Goal: Check status: Check status

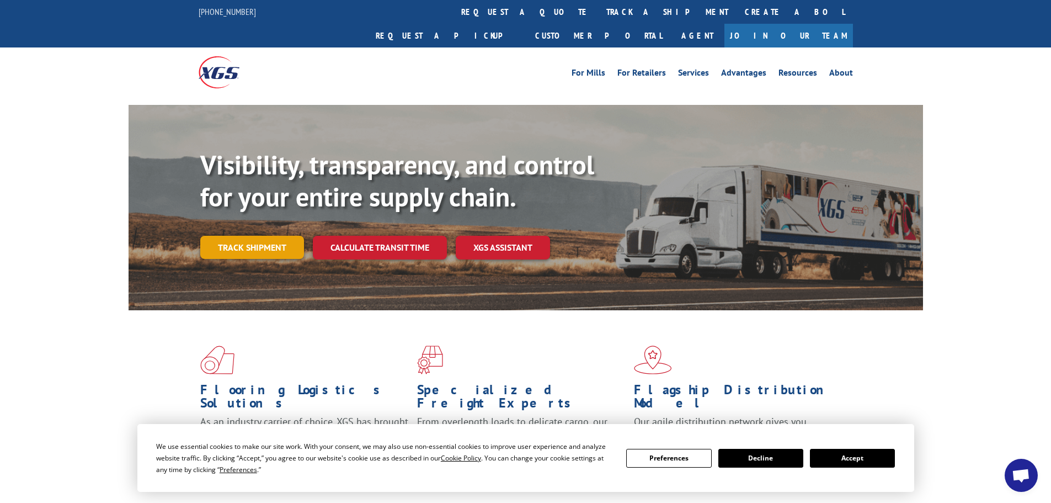
click at [245, 236] on link "Track shipment" at bounding box center [252, 247] width 104 height 23
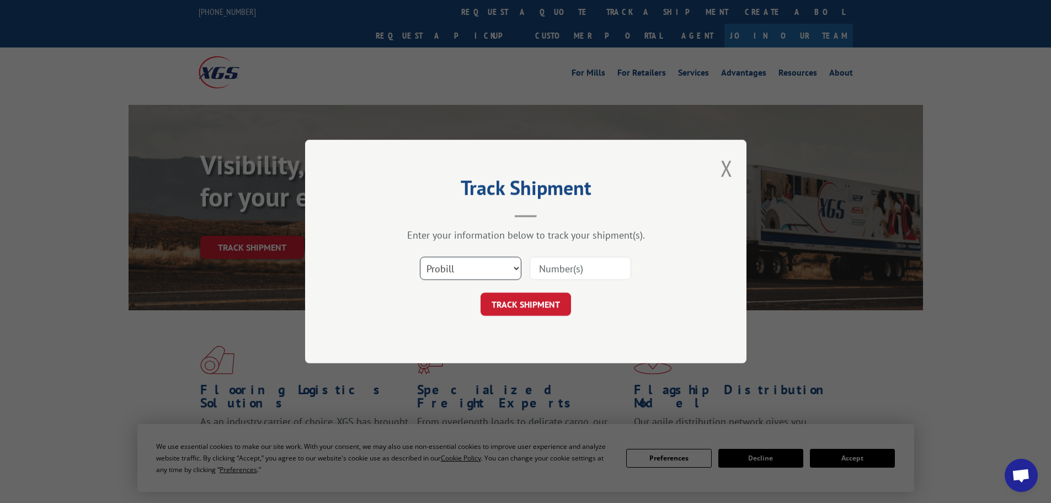
click at [469, 267] on select "Select category... Probill BOL PO" at bounding box center [471, 268] width 102 height 23
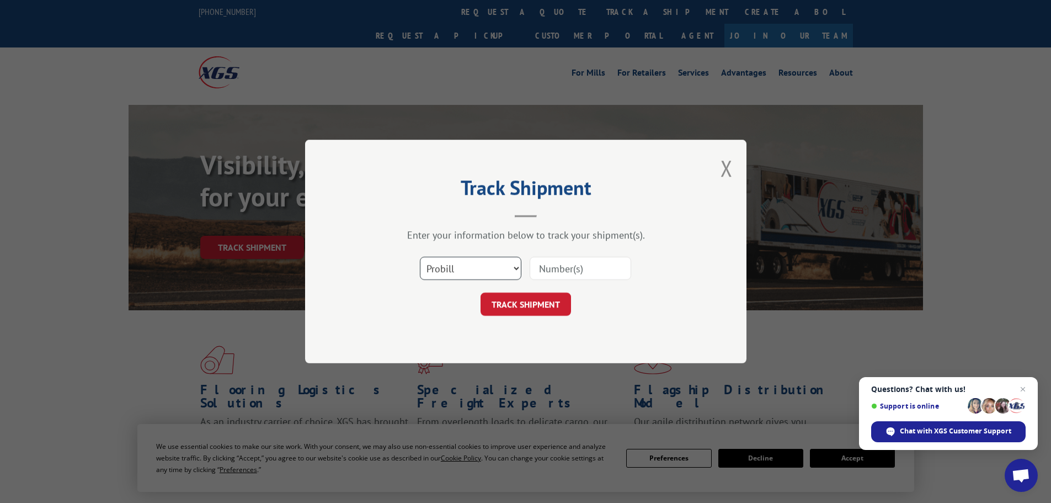
select select "bol"
click at [420, 257] on select "Select category... Probill BOL PO" at bounding box center [471, 268] width 102 height 23
click at [563, 267] on input at bounding box center [581, 268] width 102 height 23
paste input "**FROM D59 SVC PROV: Customer is scheduled for 10/10 : XML Provider"
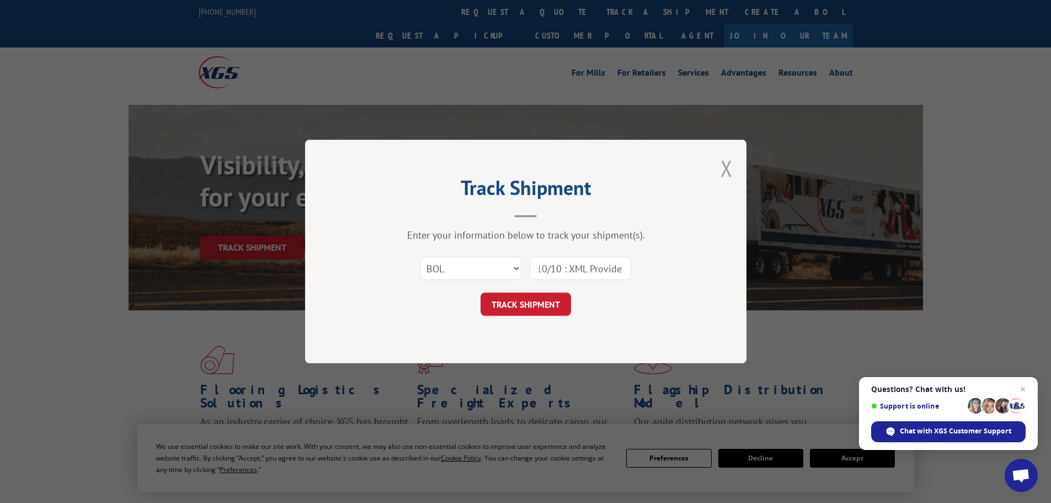
click at [727, 167] on button "Close modal" at bounding box center [727, 167] width 12 height 29
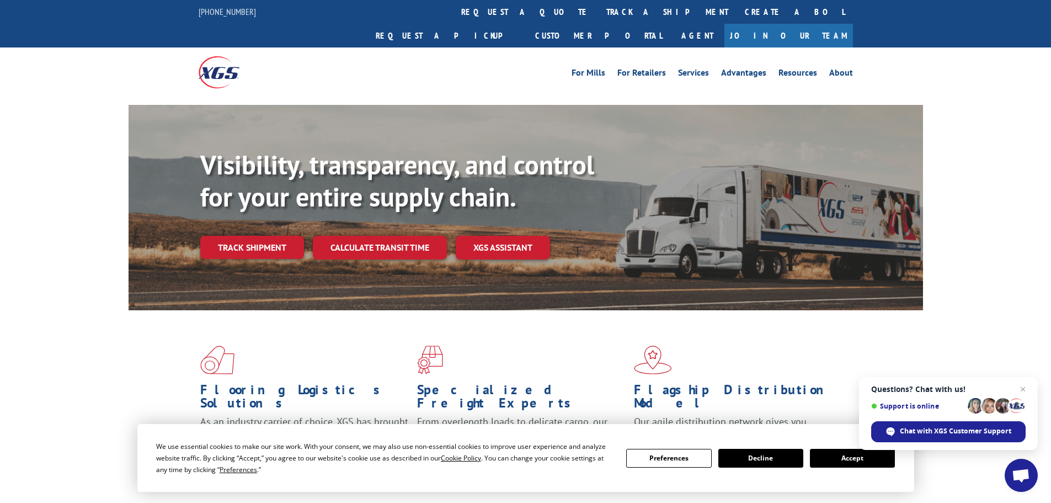
click at [248, 236] on link "Track shipment" at bounding box center [252, 247] width 104 height 23
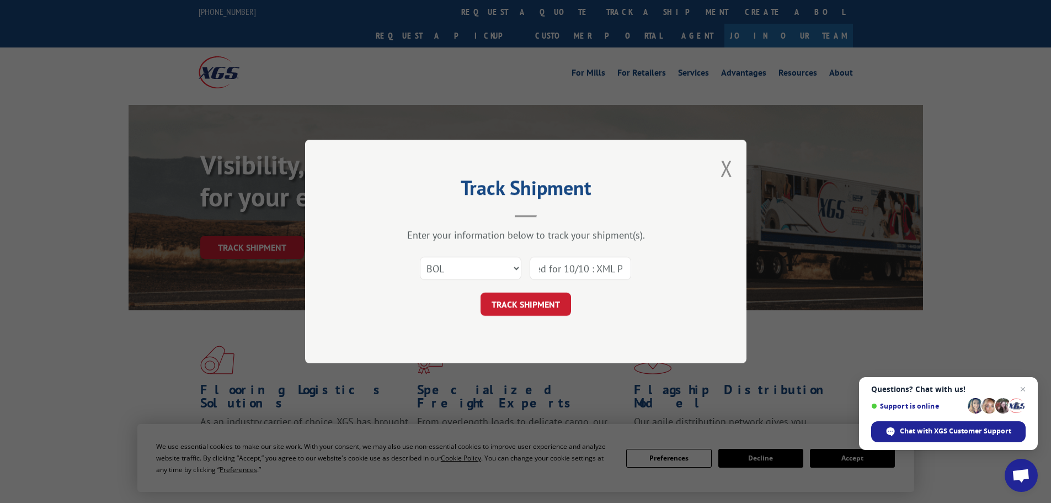
scroll to position [0, 219]
drag, startPoint x: 541, startPoint y: 263, endPoint x: 693, endPoint y: 257, distance: 151.4
click at [693, 257] on div "Track Shipment Enter your information below to track your shipment(s). Select c…" at bounding box center [526, 252] width 442 height 224
type input "*"
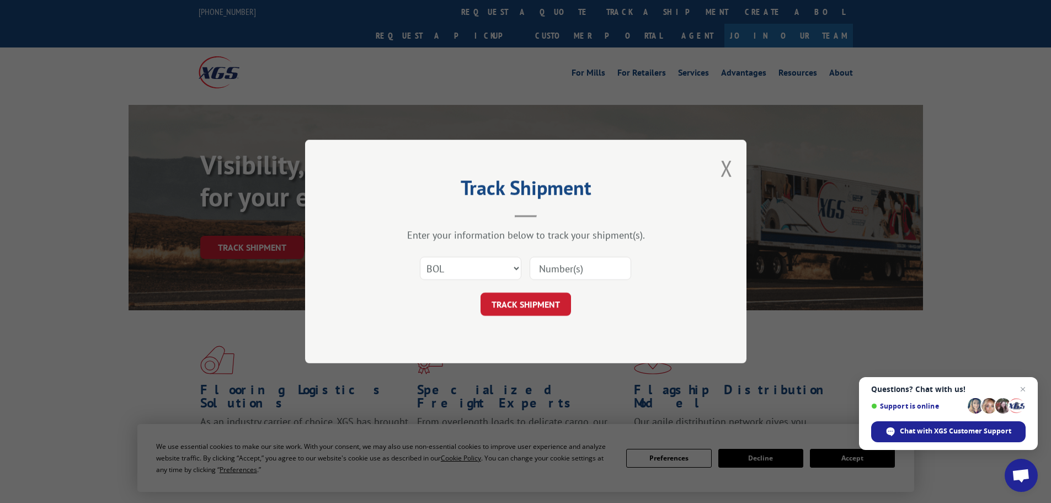
click at [550, 272] on input at bounding box center [581, 268] width 102 height 23
paste input "7079785"
type input "7079785"
click at [523, 299] on button "TRACK SHIPMENT" at bounding box center [526, 304] width 91 height 23
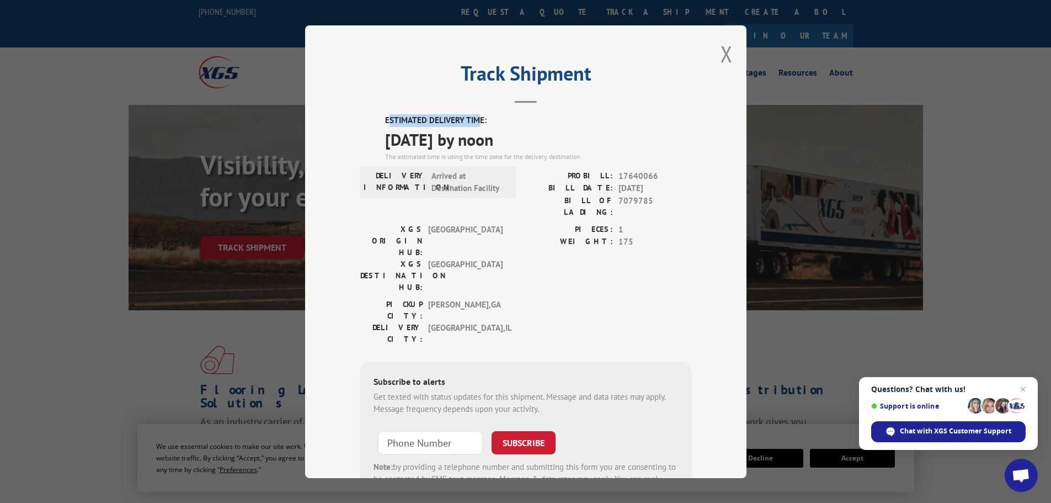
drag, startPoint x: 383, startPoint y: 117, endPoint x: 475, endPoint y: 120, distance: 91.7
click at [475, 120] on label "ESTIMATED DELIVERY TIME:" at bounding box center [538, 120] width 306 height 13
drag, startPoint x: 379, startPoint y: 120, endPoint x: 560, endPoint y: 147, distance: 182.6
click at [560, 147] on div "ESTIMATED DELIVERY TIME: [DATE] by noon The estimated time is using the time zo…" at bounding box center [525, 312] width 331 height 397
copy div "ESTIMATED DELIVERY TIME: [DATE] by noon"
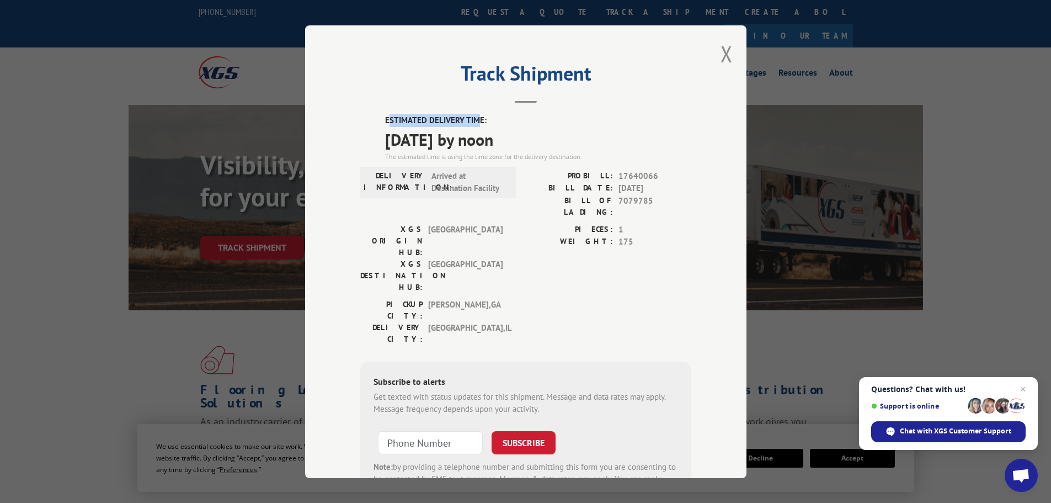
drag, startPoint x: 643, startPoint y: 117, endPoint x: 640, endPoint y: 107, distance: 11.0
click at [643, 115] on label "ESTIMATED DELIVERY TIME:" at bounding box center [538, 120] width 306 height 13
